Goal: Transaction & Acquisition: Book appointment/travel/reservation

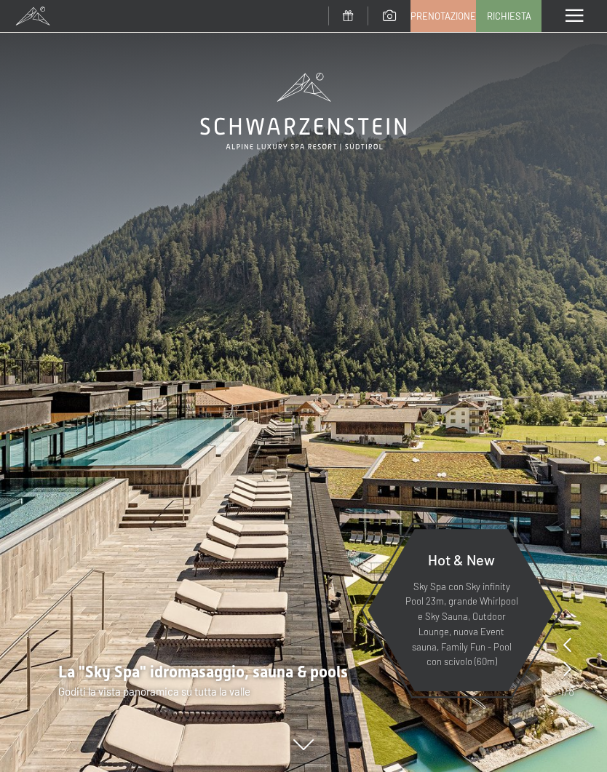
click at [567, 25] on div "Menu" at bounding box center [575, 16] width 66 height 32
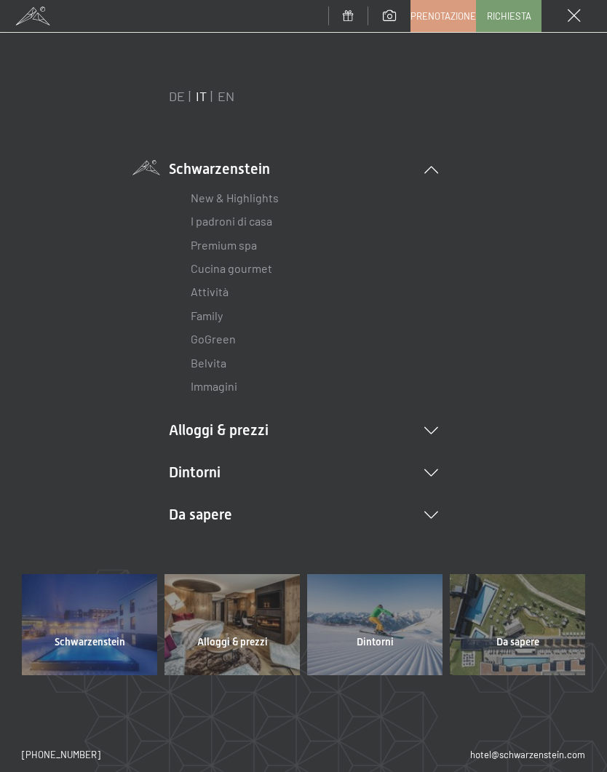
click at [430, 433] on li "Alloggi & prezzi Servizi inclusi Camere & prezzi Lista Offerte Lista Prezzi per…" at bounding box center [303, 430] width 269 height 20
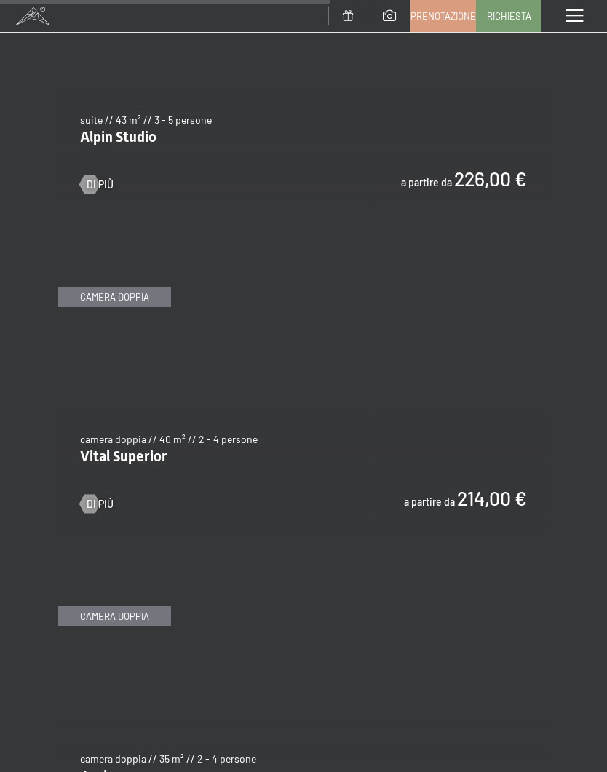
scroll to position [3027, 0]
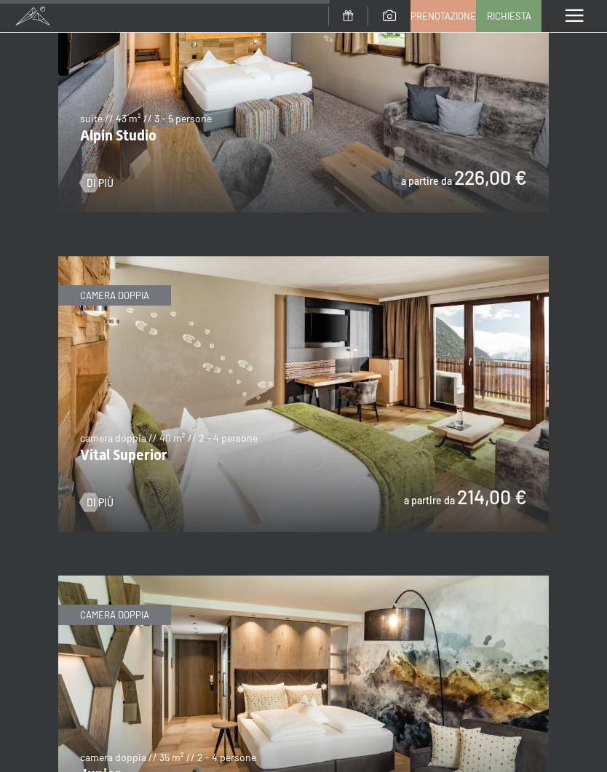
click at [451, 404] on img at bounding box center [303, 394] width 491 height 276
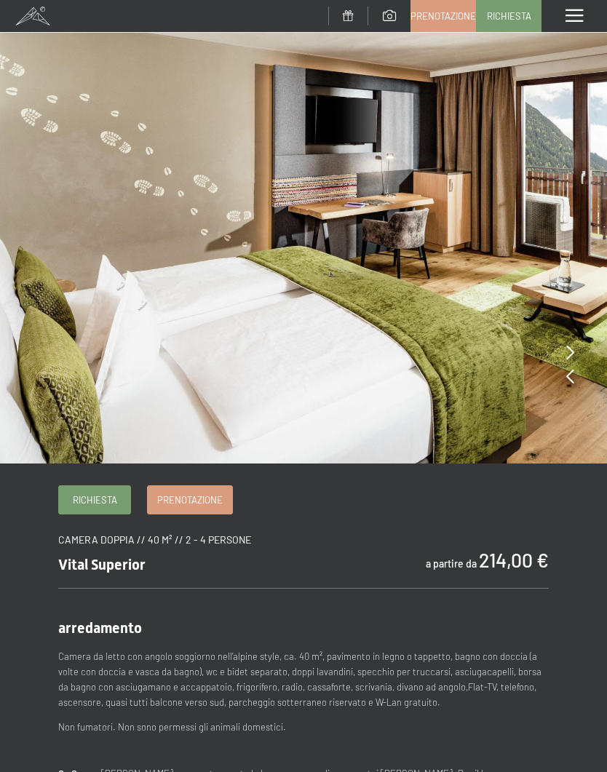
click at [191, 504] on link "Prenotazione" at bounding box center [190, 500] width 84 height 28
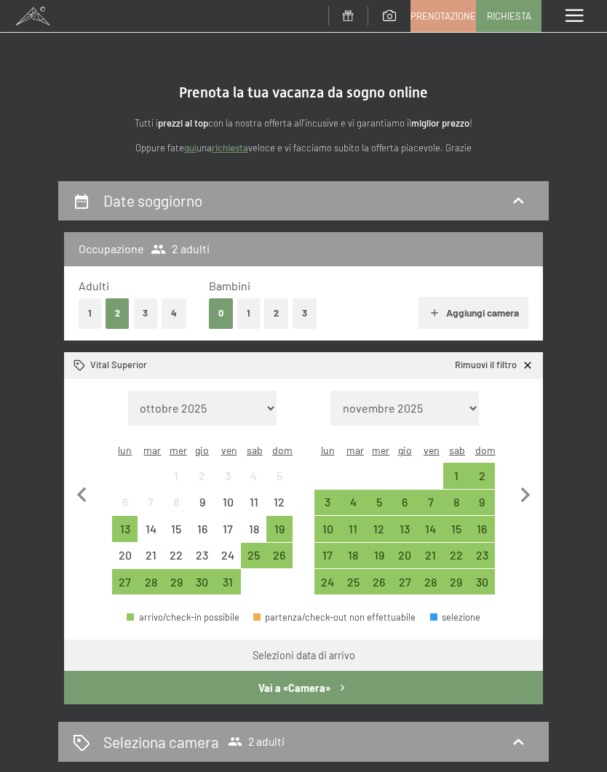
click at [520, 491] on icon "button" at bounding box center [525, 495] width 31 height 31
select select "2025-11-01"
select select "2025-12-01"
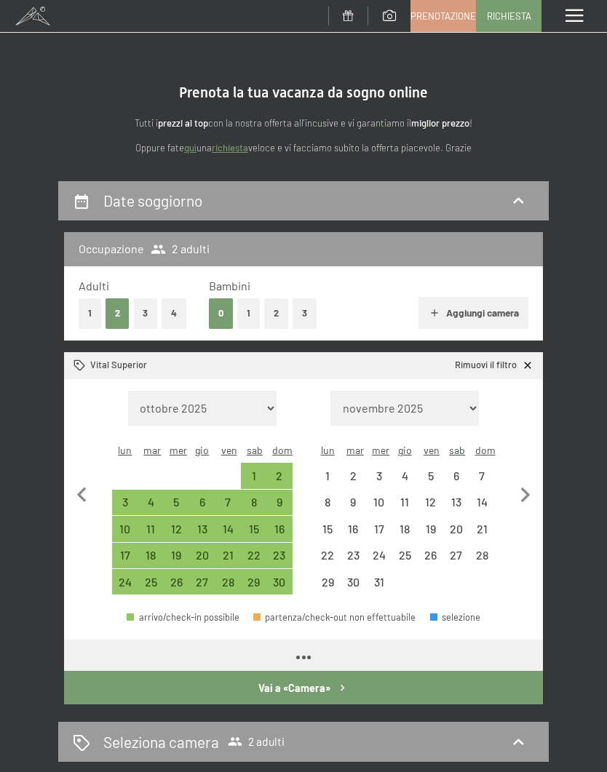
select select "2025-11-01"
select select "2025-12-01"
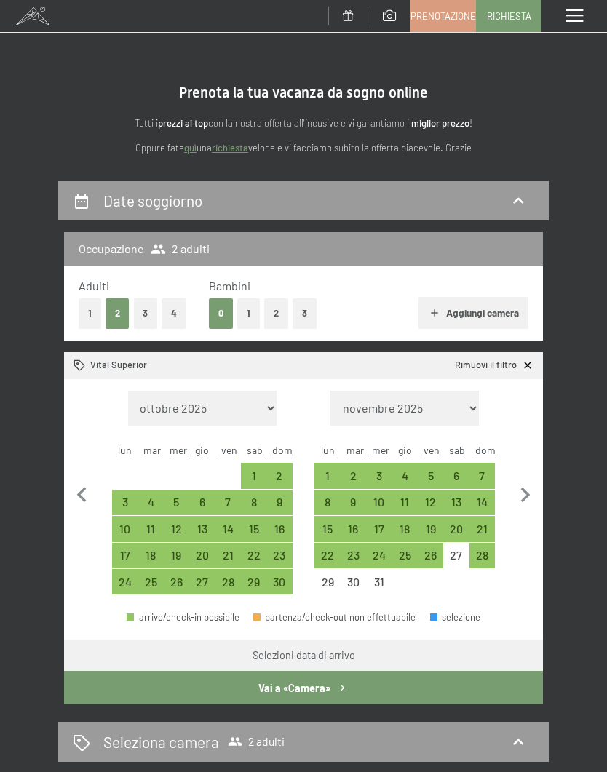
click at [519, 491] on icon "button" at bounding box center [525, 495] width 31 height 31
select select "2025-12-01"
select select "2026-01-01"
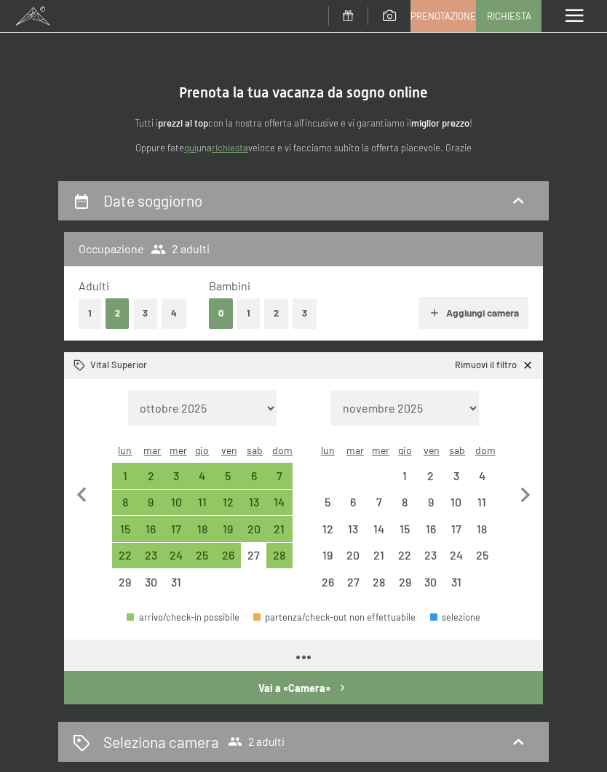
click at [524, 485] on icon "button" at bounding box center [525, 495] width 31 height 31
select select "2026-01-01"
select select "2026-02-01"
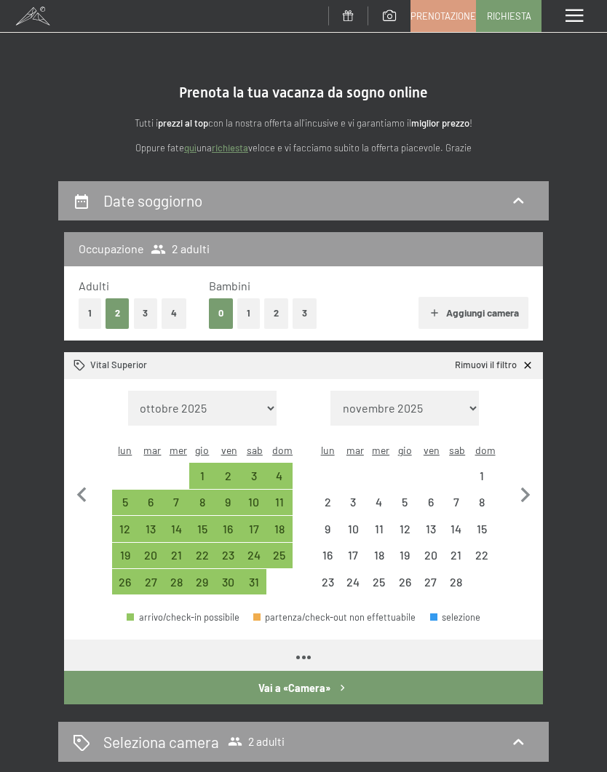
select select "2026-01-01"
select select "2026-02-01"
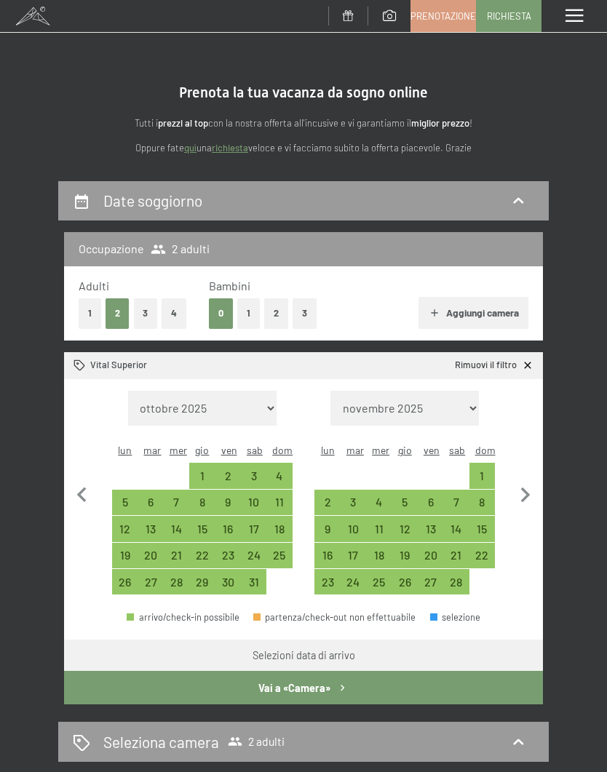
click at [523, 488] on icon "button" at bounding box center [525, 495] width 31 height 31
select select "2026-02-01"
select select "2026-03-01"
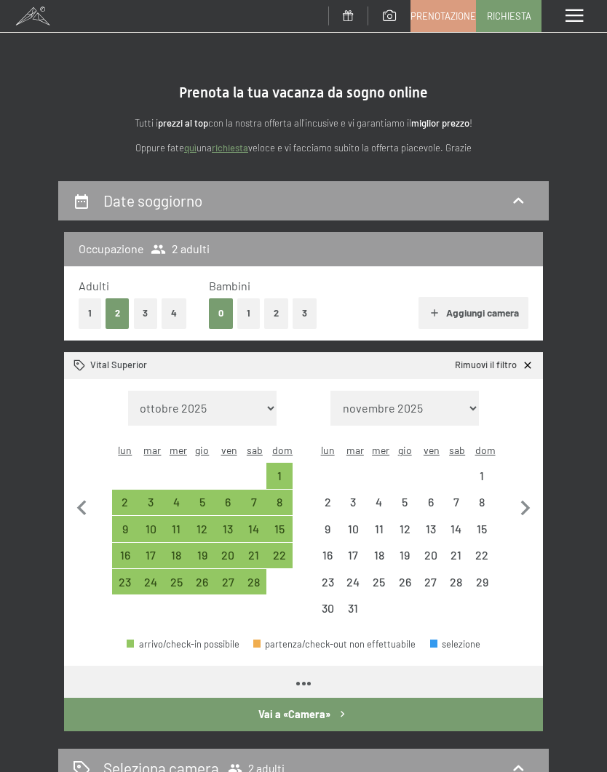
select select "2026-02-01"
select select "2026-03-01"
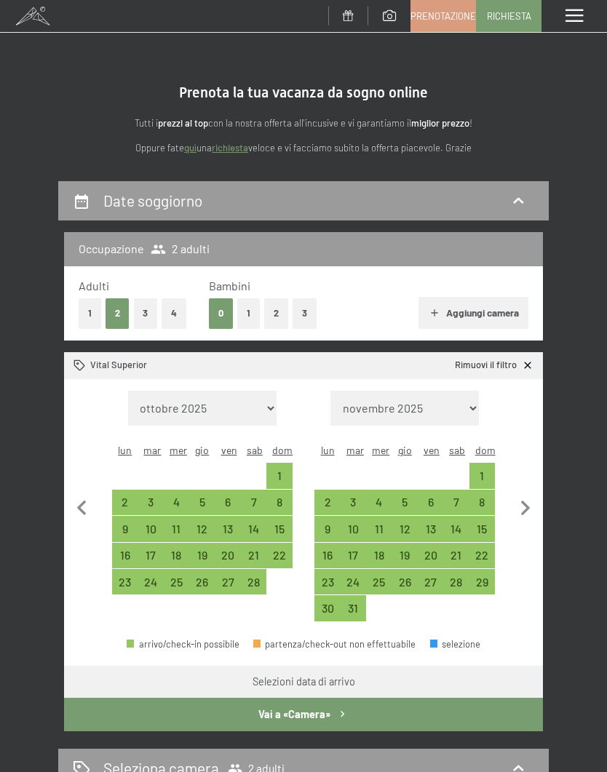
click at [526, 501] on icon "button" at bounding box center [525, 508] width 9 height 15
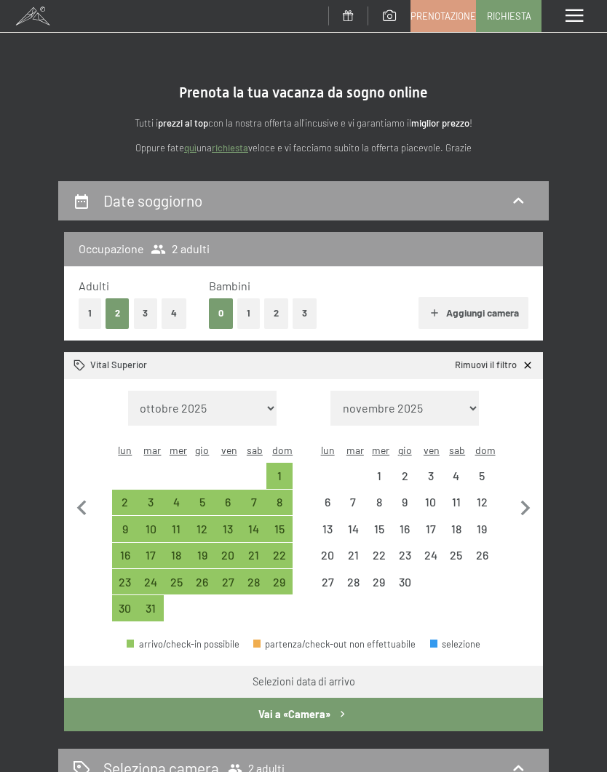
select select "2026-03-01"
select select "2026-04-01"
select select "2026-03-01"
select select "2026-04-01"
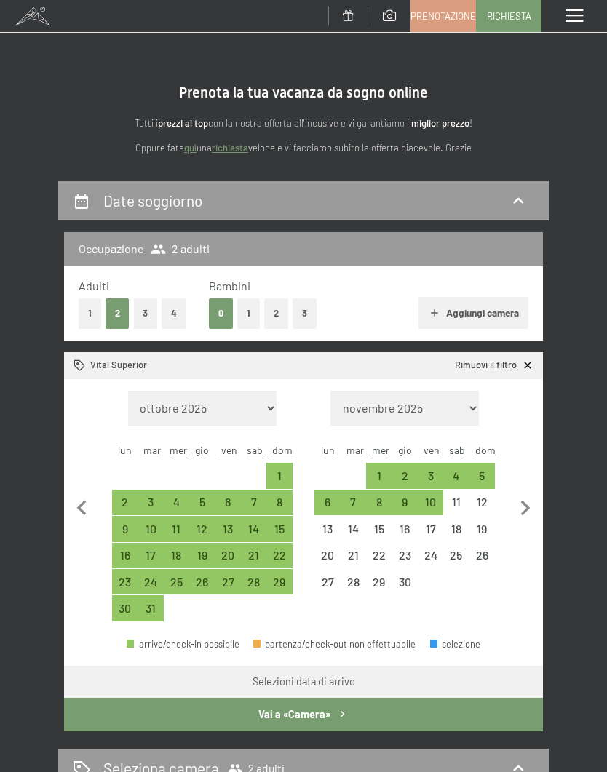
click at [529, 501] on icon "button" at bounding box center [525, 508] width 31 height 31
select select "2026-04-01"
select select "2026-05-01"
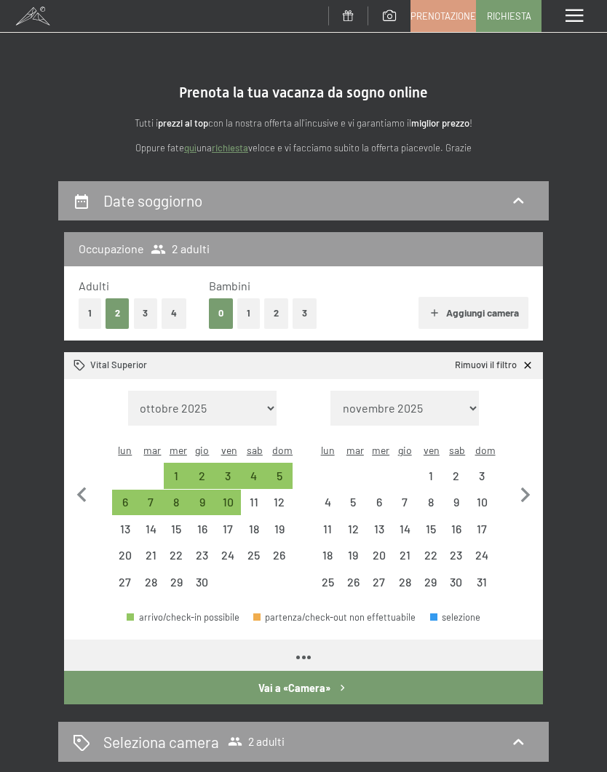
select select "2026-04-01"
select select "2026-05-01"
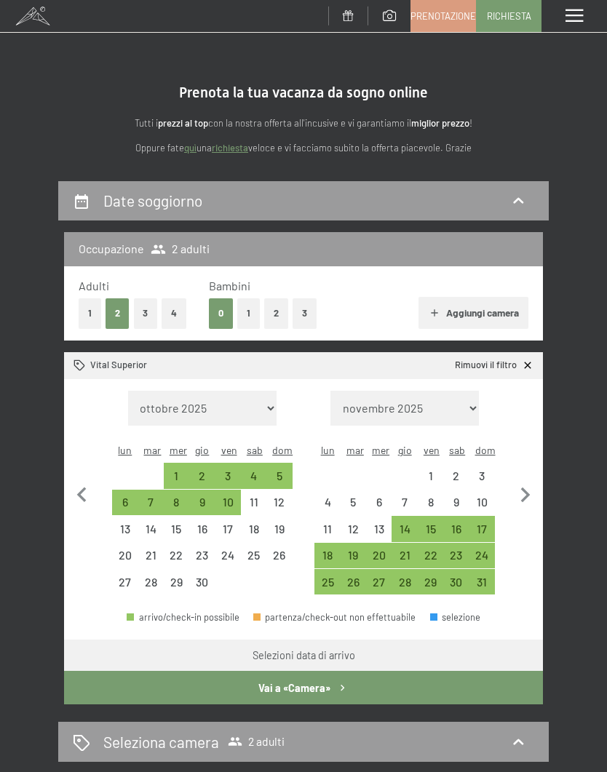
click at [530, 503] on button "button" at bounding box center [525, 493] width 31 height 205
select select "2026-05-01"
select select "2026-06-01"
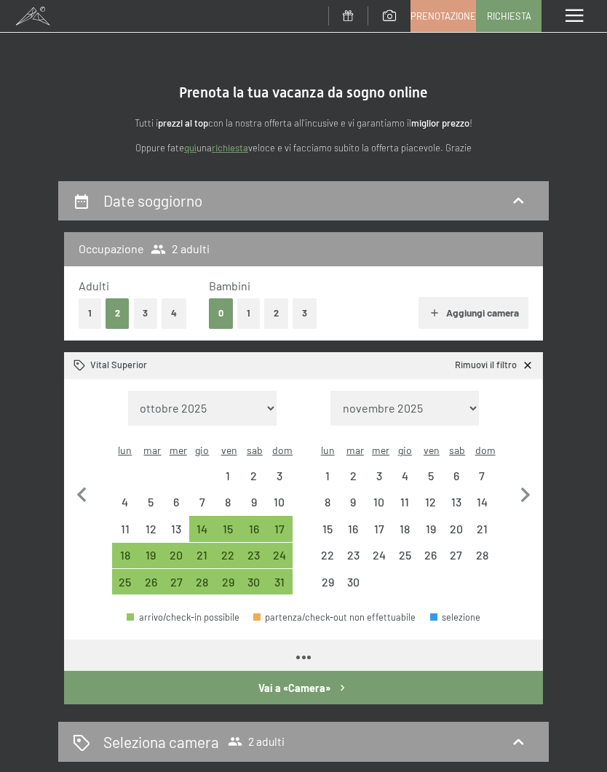
select select "2026-05-01"
select select "2026-06-01"
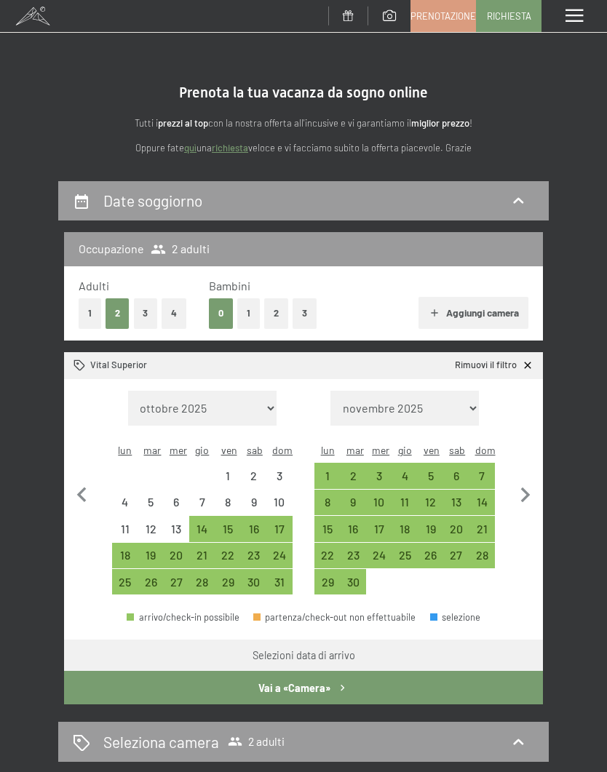
click at [381, 550] on div "24" at bounding box center [379, 561] width 23 height 23
select select "2026-05-01"
select select "2026-06-01"
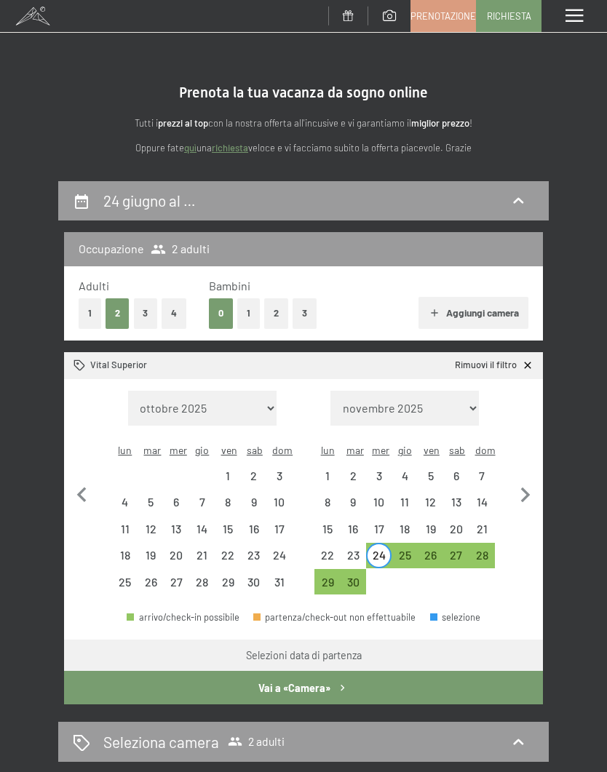
click at [411, 550] on div "25" at bounding box center [404, 561] width 23 height 23
select select "2026-05-01"
select select "2026-06-01"
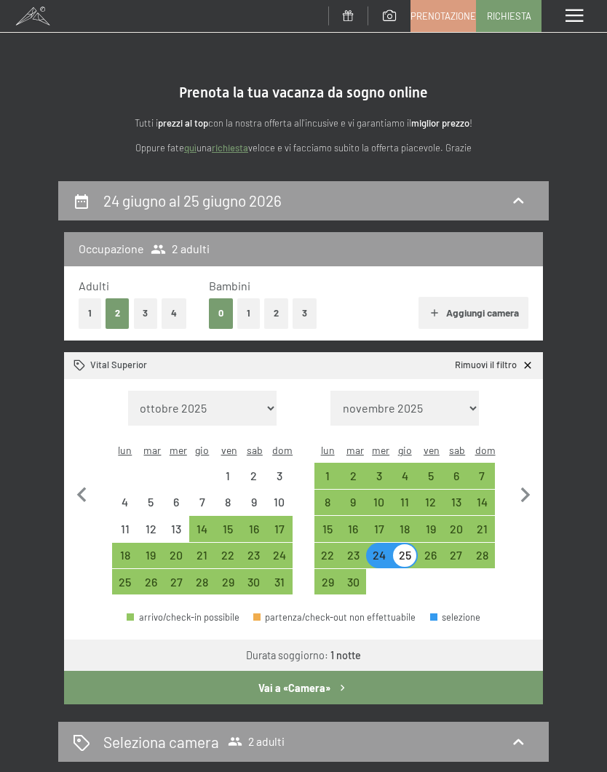
click at [328, 582] on div "29" at bounding box center [327, 587] width 23 height 23
select select "2026-05-01"
select select "2026-06-01"
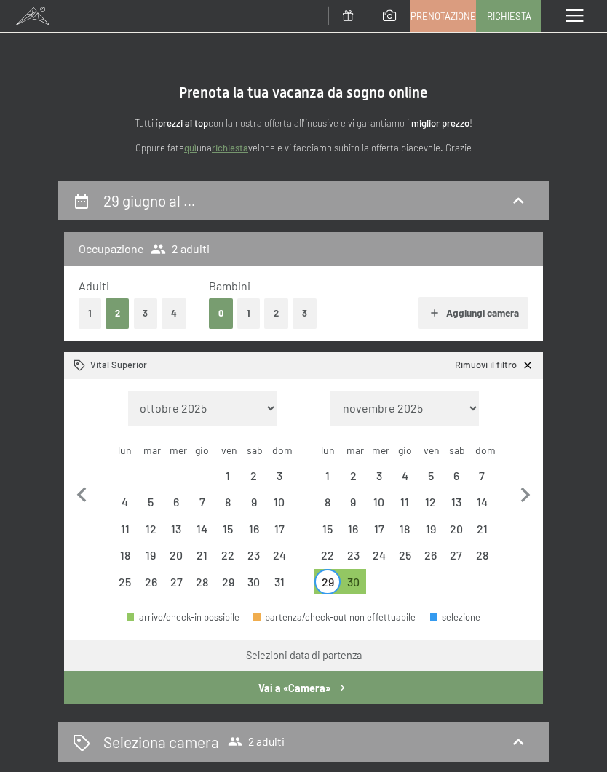
click at [406, 550] on div "25" at bounding box center [404, 561] width 23 height 23
select select "2026-05-01"
select select "2026-06-01"
click at [333, 576] on div "29" at bounding box center [327, 587] width 23 height 23
select select "2026-05-01"
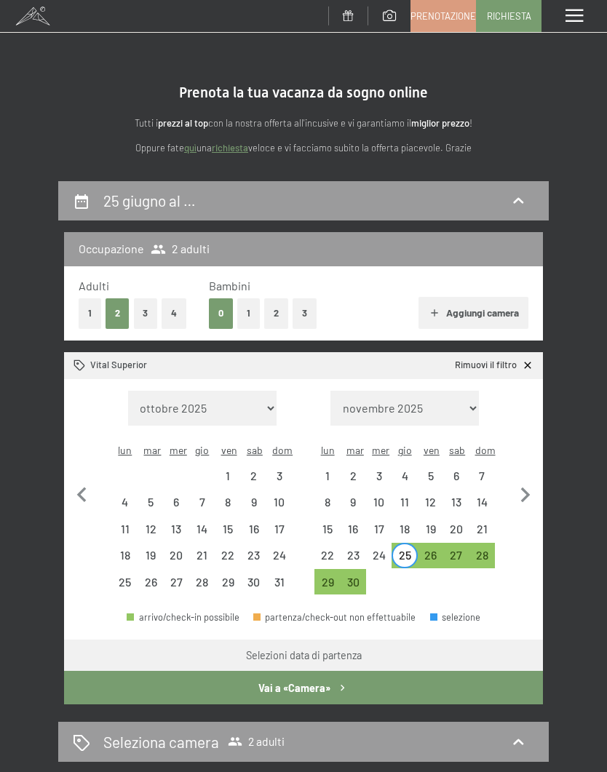
select select "2026-06-01"
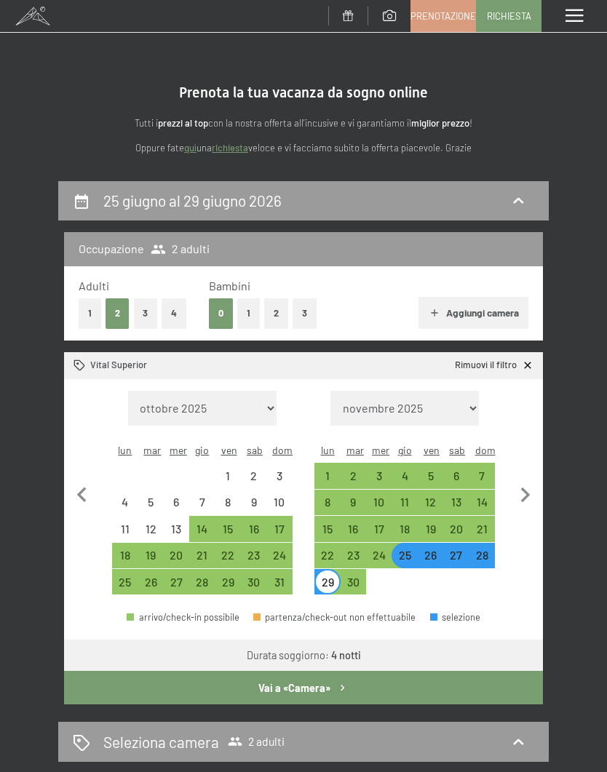
click at [323, 678] on button "Vai a «Camera»" at bounding box center [303, 687] width 479 height 33
select select "2026-05-01"
select select "2026-06-01"
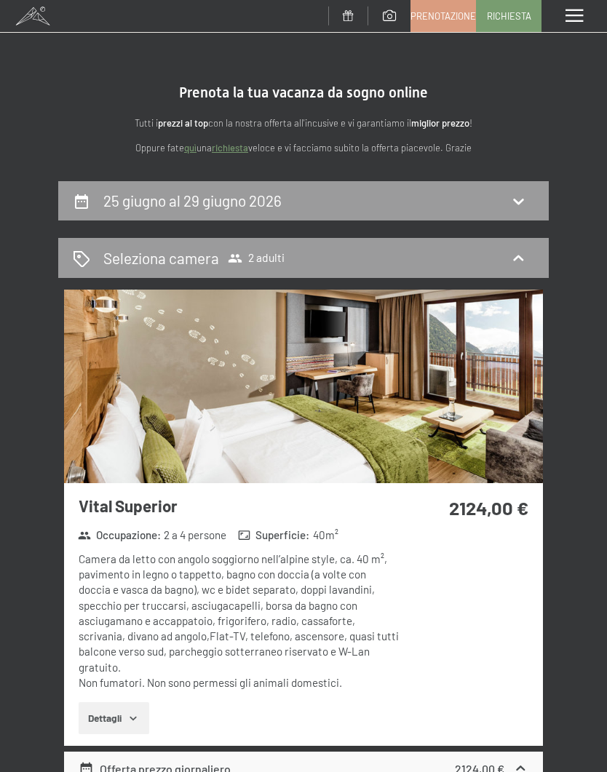
click at [513, 215] on div "25 giugno al 29 giugno 2026" at bounding box center [303, 201] width 491 height 40
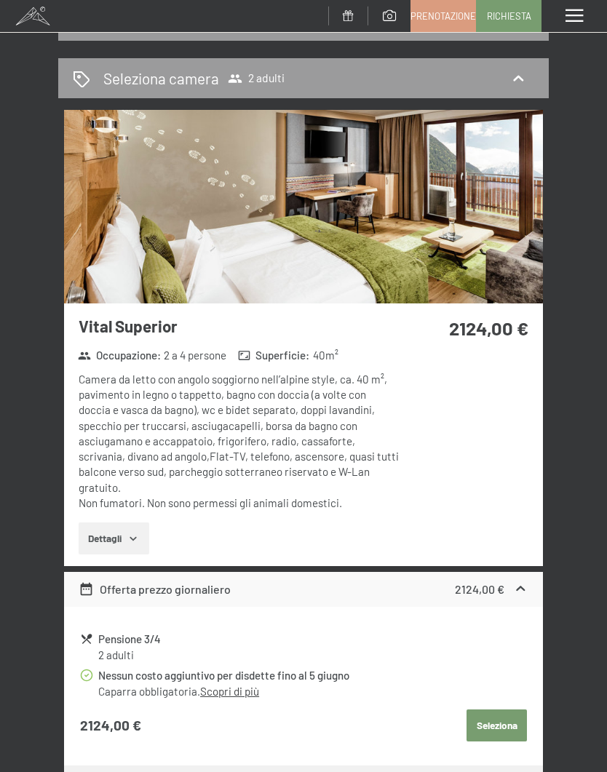
select select "2026-05-01"
select select "2026-06-01"
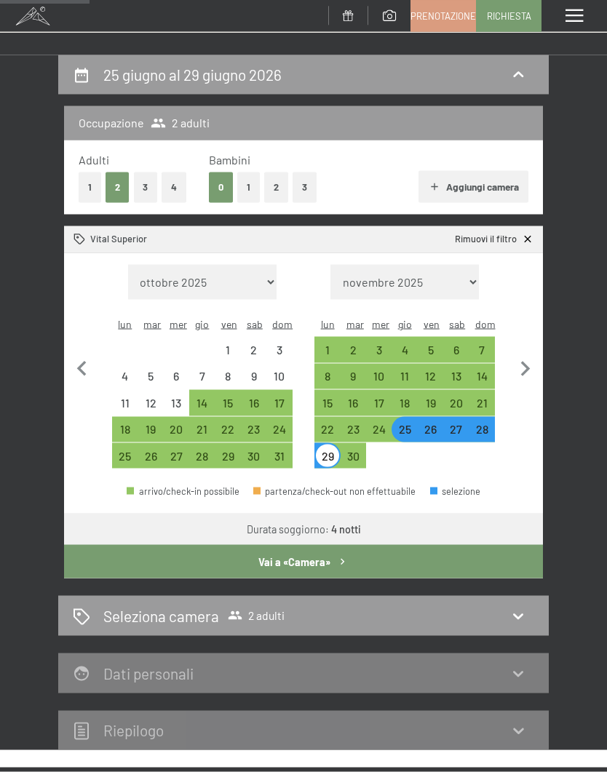
scroll to position [0, 0]
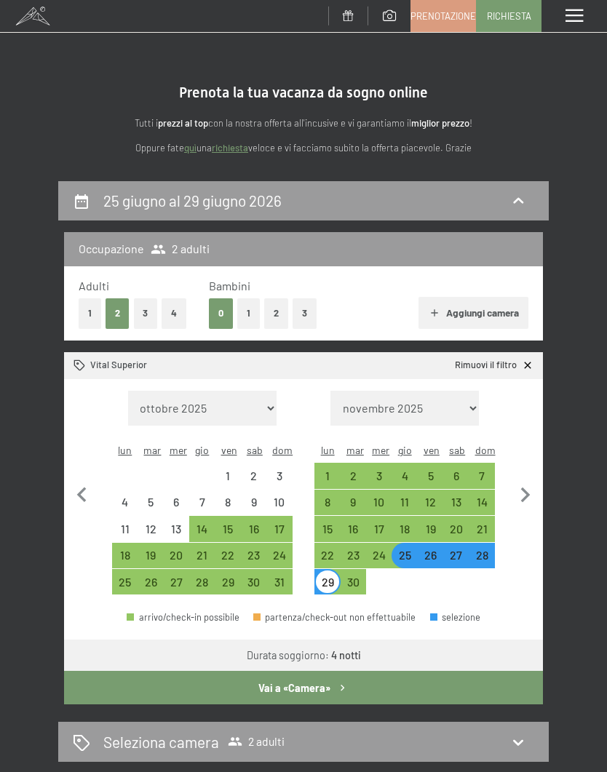
click at [488, 550] on div "28" at bounding box center [482, 561] width 23 height 23
select select "2026-05-01"
select select "2026-06-01"
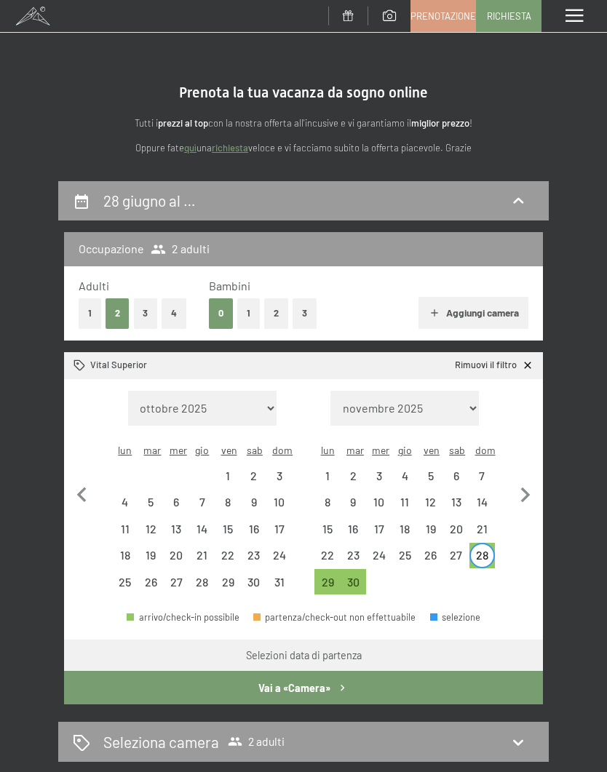
click at [485, 496] on div "14" at bounding box center [482, 507] width 23 height 23
select select "2026-05-01"
select select "2026-06-01"
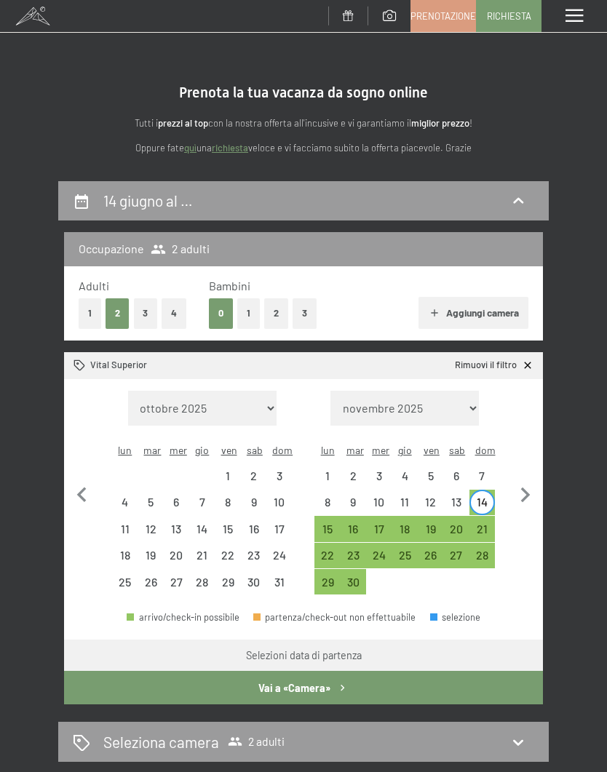
click at [485, 496] on div "14" at bounding box center [482, 507] width 23 height 23
select select "2026-05-01"
select select "2026-06-01"
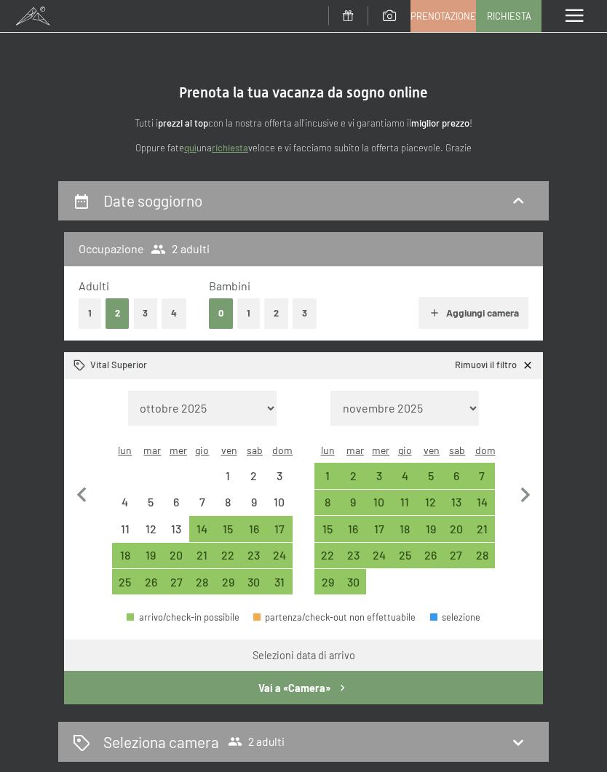
click at [486, 496] on div "14" at bounding box center [482, 507] width 23 height 23
select select "2026-05-01"
select select "2026-06-01"
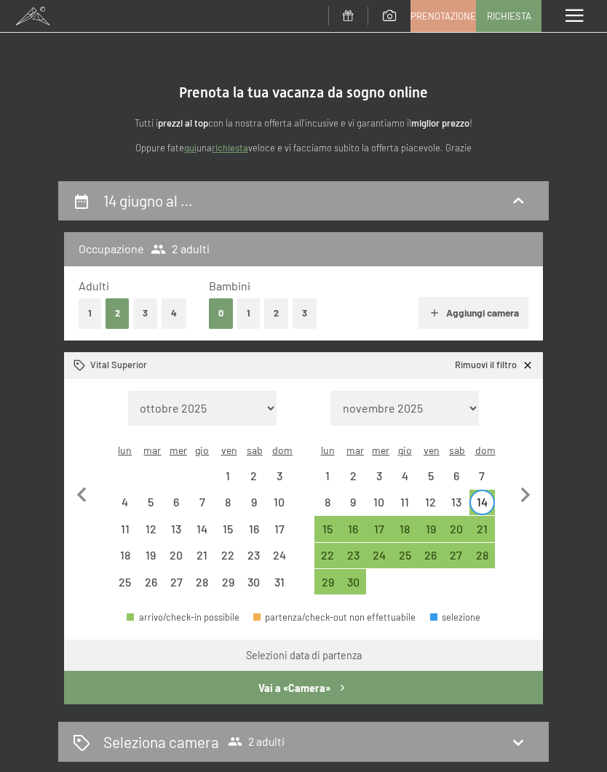
click at [414, 523] on div "18" at bounding box center [404, 534] width 23 height 23
select select "2026-05-01"
select select "2026-06-01"
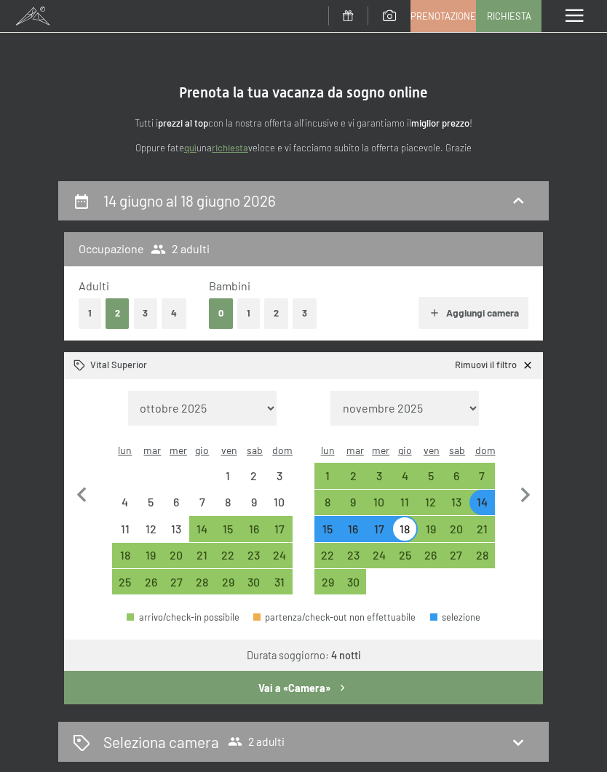
click at [327, 671] on button "Vai a «Camera»" at bounding box center [303, 687] width 479 height 33
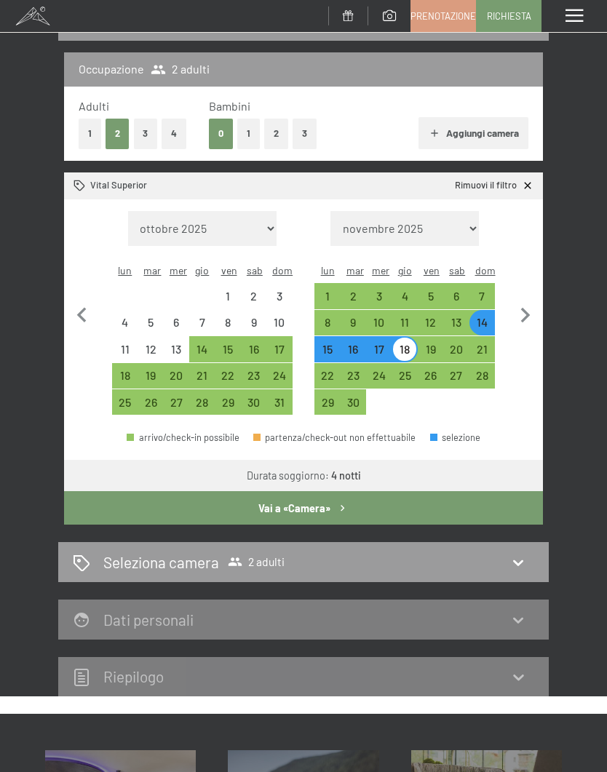
select select "2026-05-01"
select select "2026-06-01"
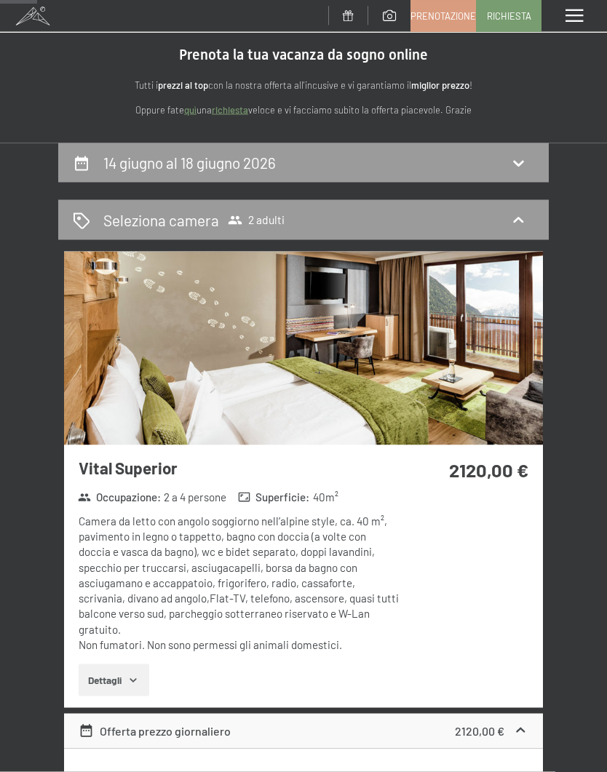
scroll to position [0, 0]
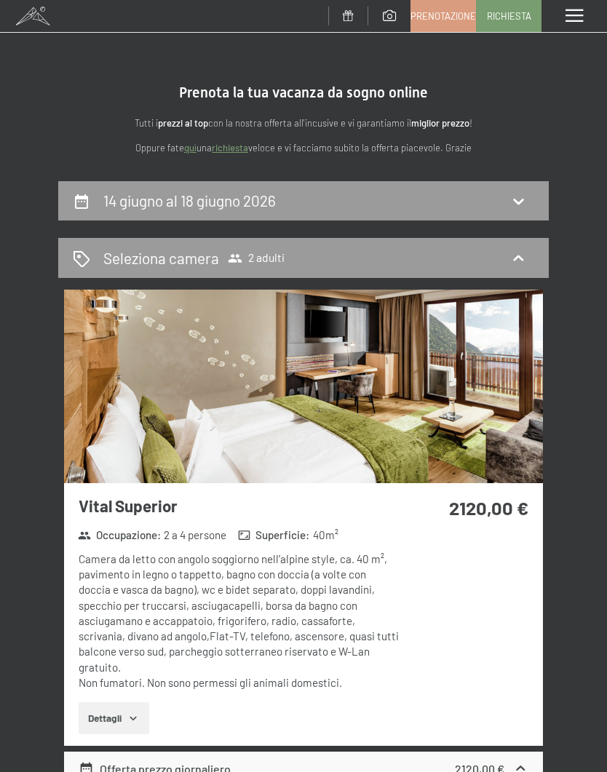
click at [574, 26] on div "Menu" at bounding box center [575, 16] width 66 height 32
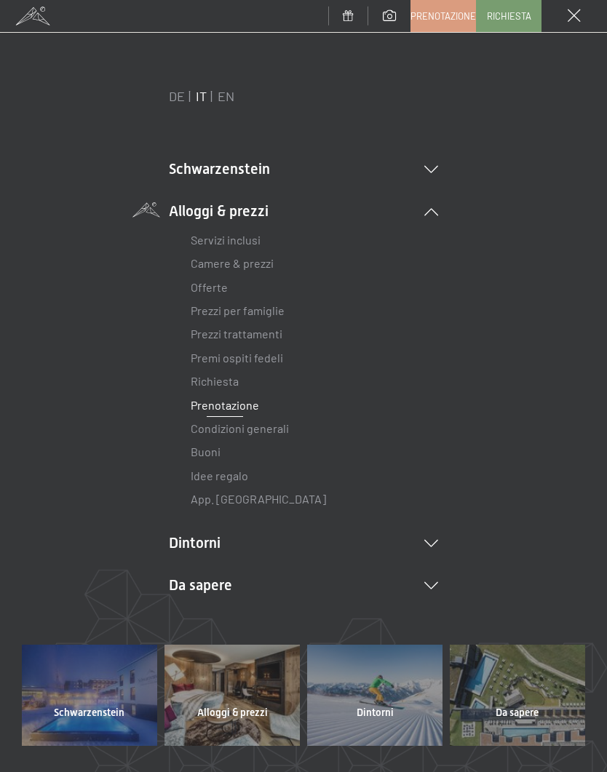
click at [258, 270] on link "Camere & prezzi" at bounding box center [232, 263] width 83 height 14
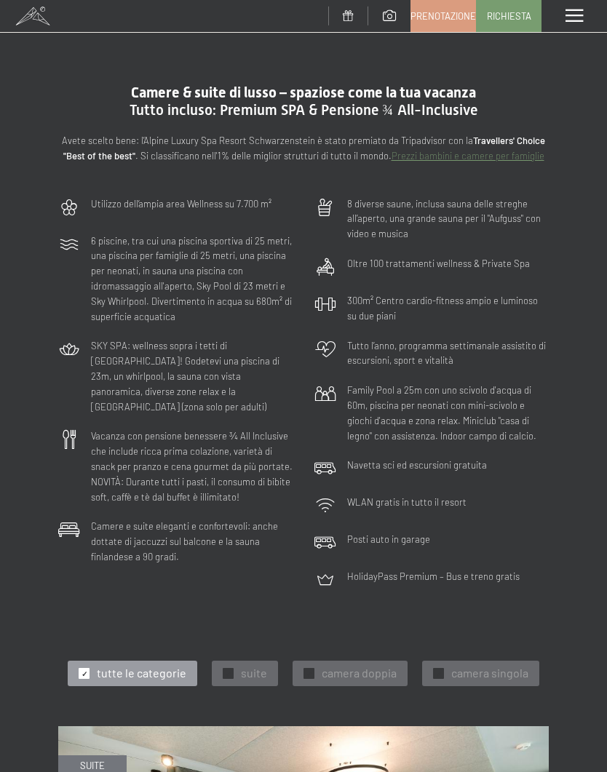
click at [363, 672] on span "camera doppia" at bounding box center [359, 673] width 75 height 16
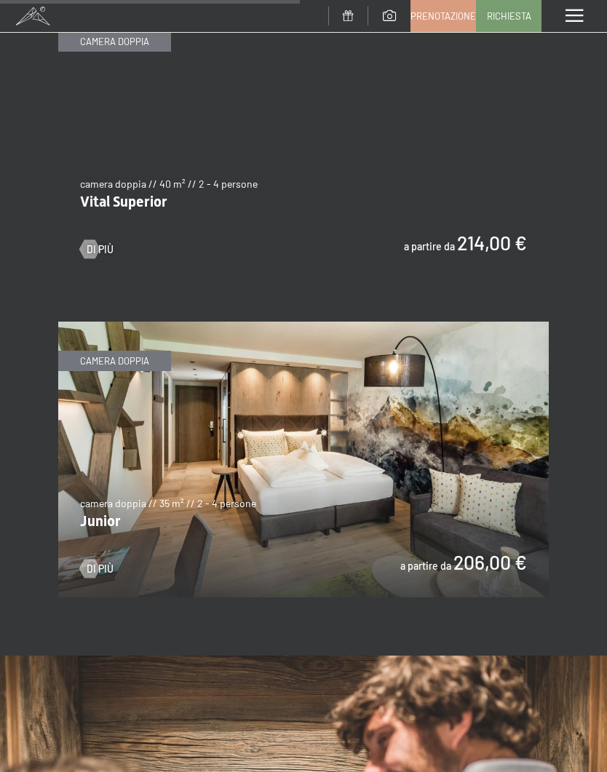
scroll to position [1360, 0]
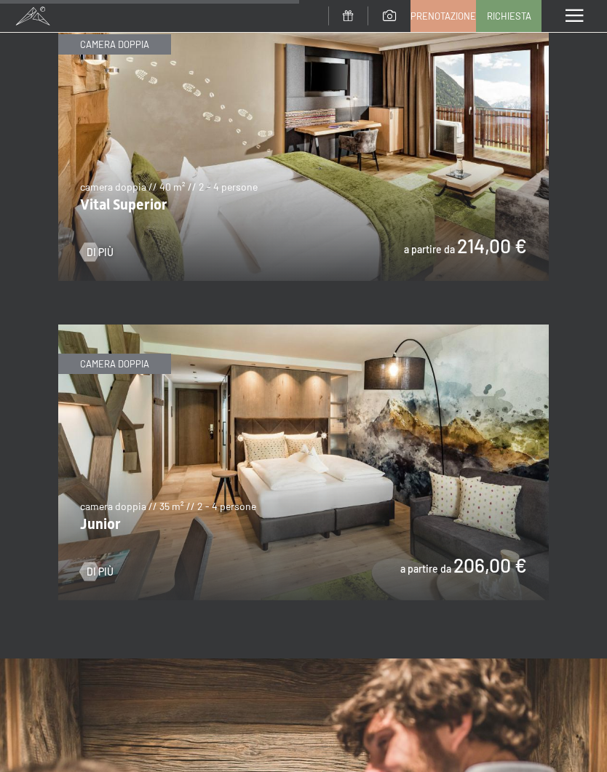
click at [87, 562] on div at bounding box center [89, 571] width 11 height 19
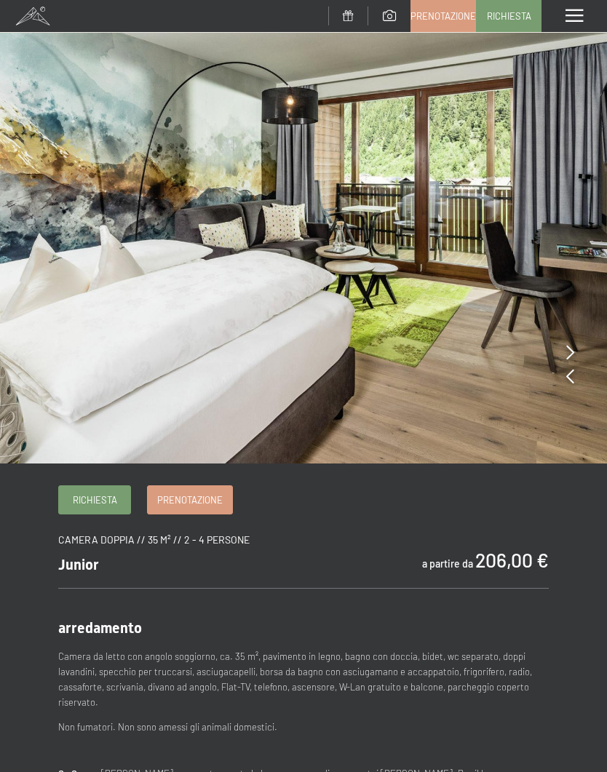
click at [571, 357] on icon at bounding box center [570, 352] width 8 height 15
